Goal: Transaction & Acquisition: Purchase product/service

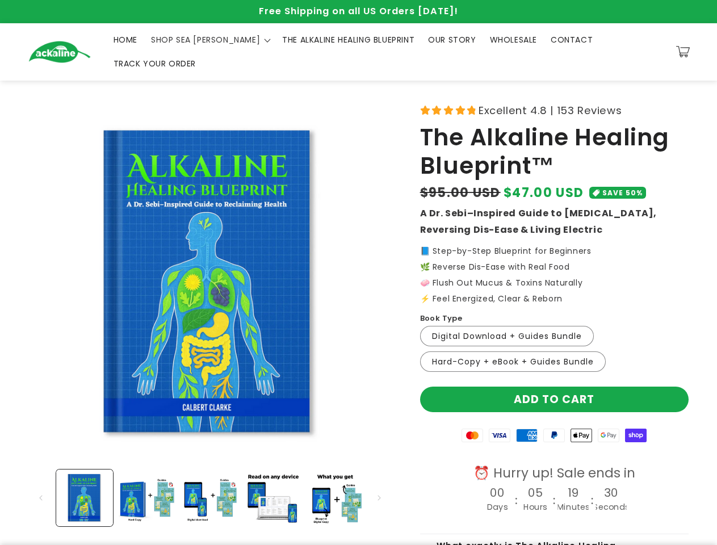
click at [188, 43] on span "SHOP SEA [PERSON_NAME]" at bounding box center [205, 40] width 109 height 10
click at [85, 481] on button "Load image 1 in gallery view" at bounding box center [84, 497] width 57 height 57
click at [147, 481] on button "Load image 2 in gallery view" at bounding box center [147, 497] width 57 height 57
click at [210, 481] on button "Load image 3 in gallery view" at bounding box center [210, 497] width 57 height 57
click at [272, 481] on button "Load image 4 in gallery view" at bounding box center [272, 497] width 57 height 57
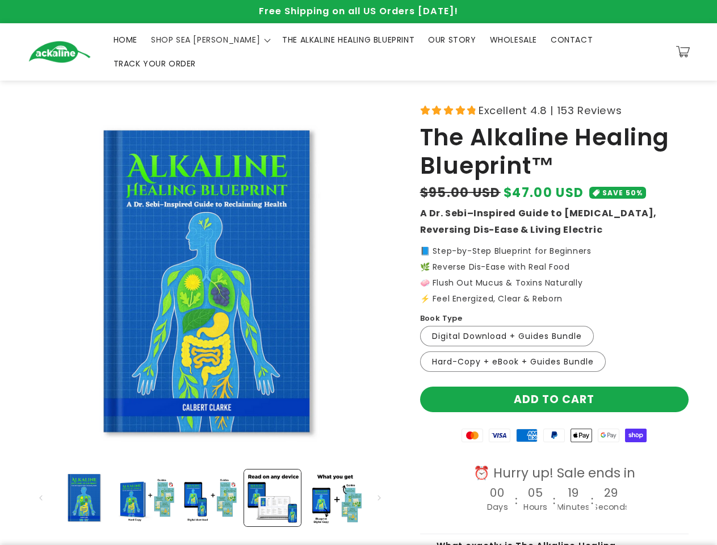
click at [335, 481] on button "Load image 5 in gallery view" at bounding box center [335, 497] width 57 height 57
click at [554, 489] on div ":" at bounding box center [554, 501] width 4 height 24
